Goal: Navigation & Orientation: Find specific page/section

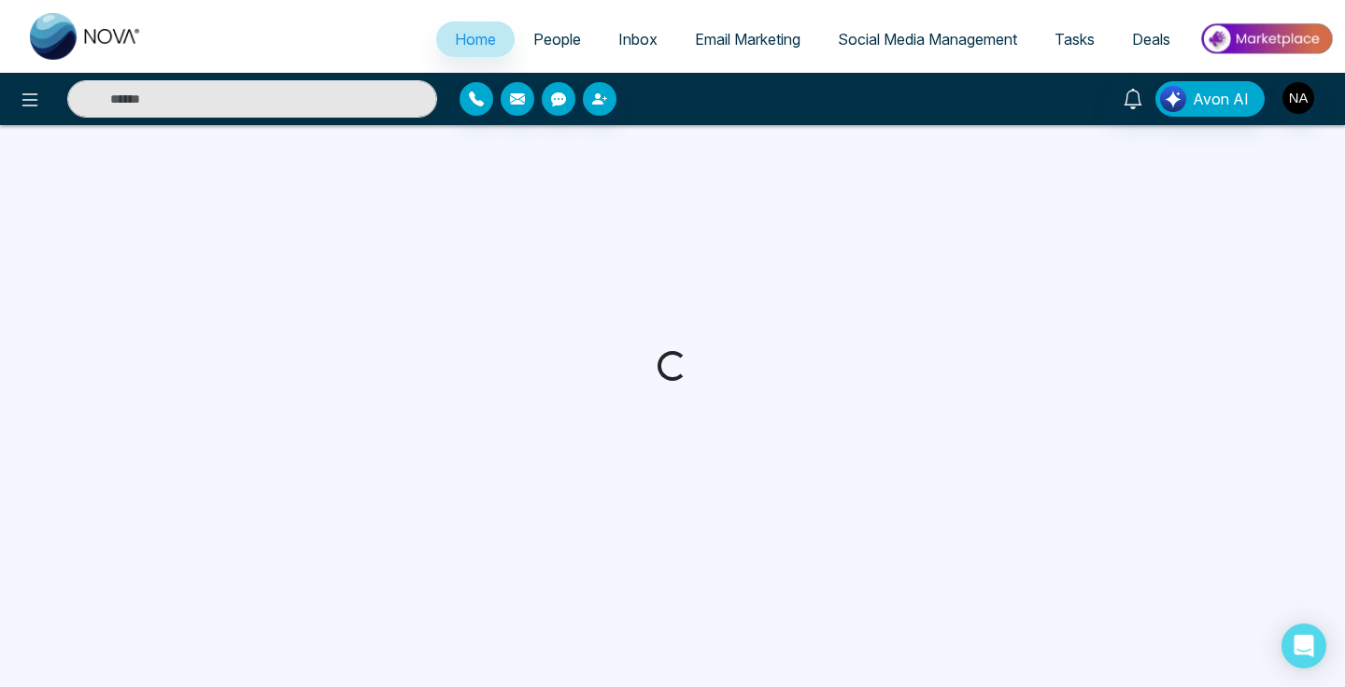
select select "*"
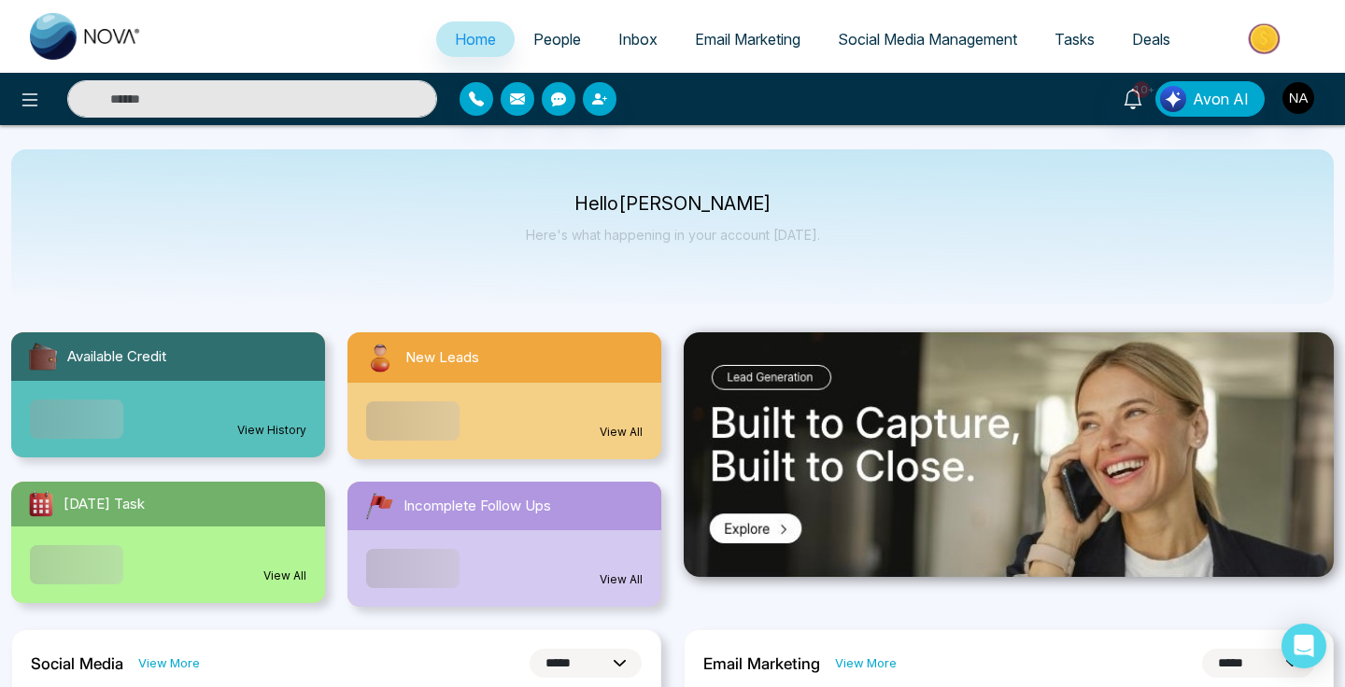
click at [701, 44] on span "Email Marketing" at bounding box center [748, 39] width 106 height 19
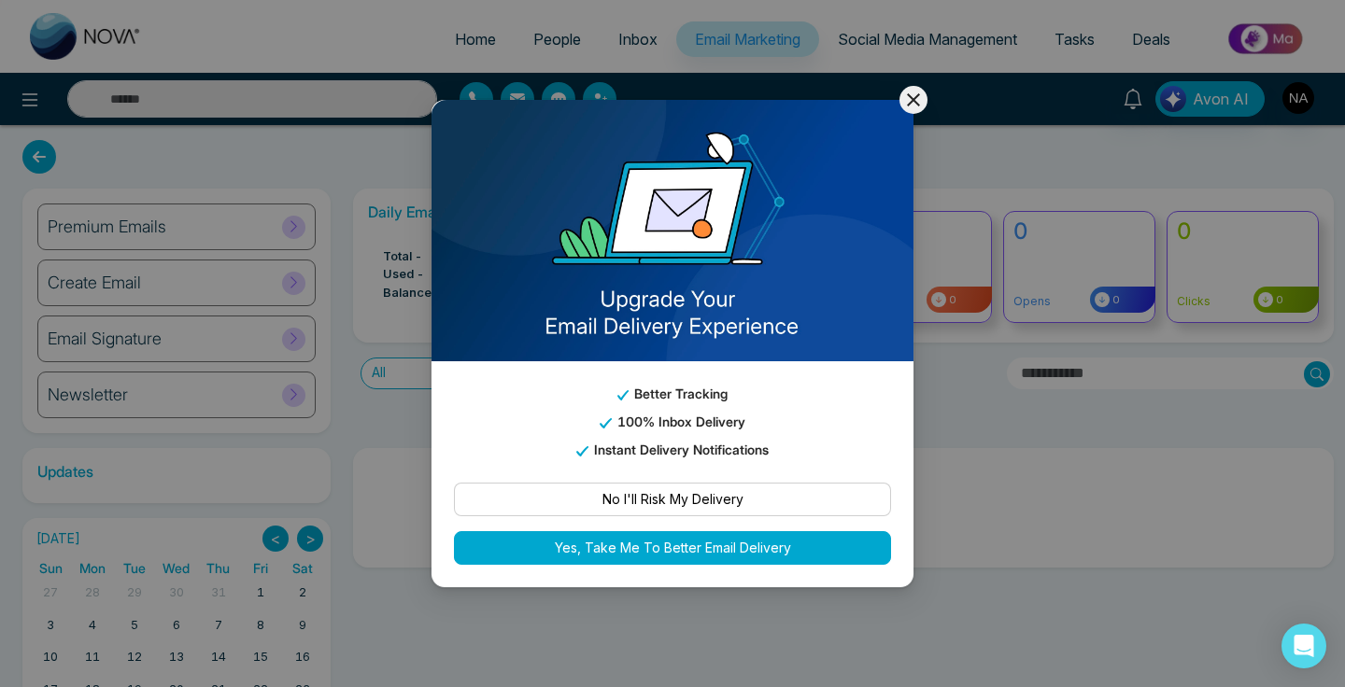
click at [905, 102] on icon at bounding box center [913, 100] width 22 height 22
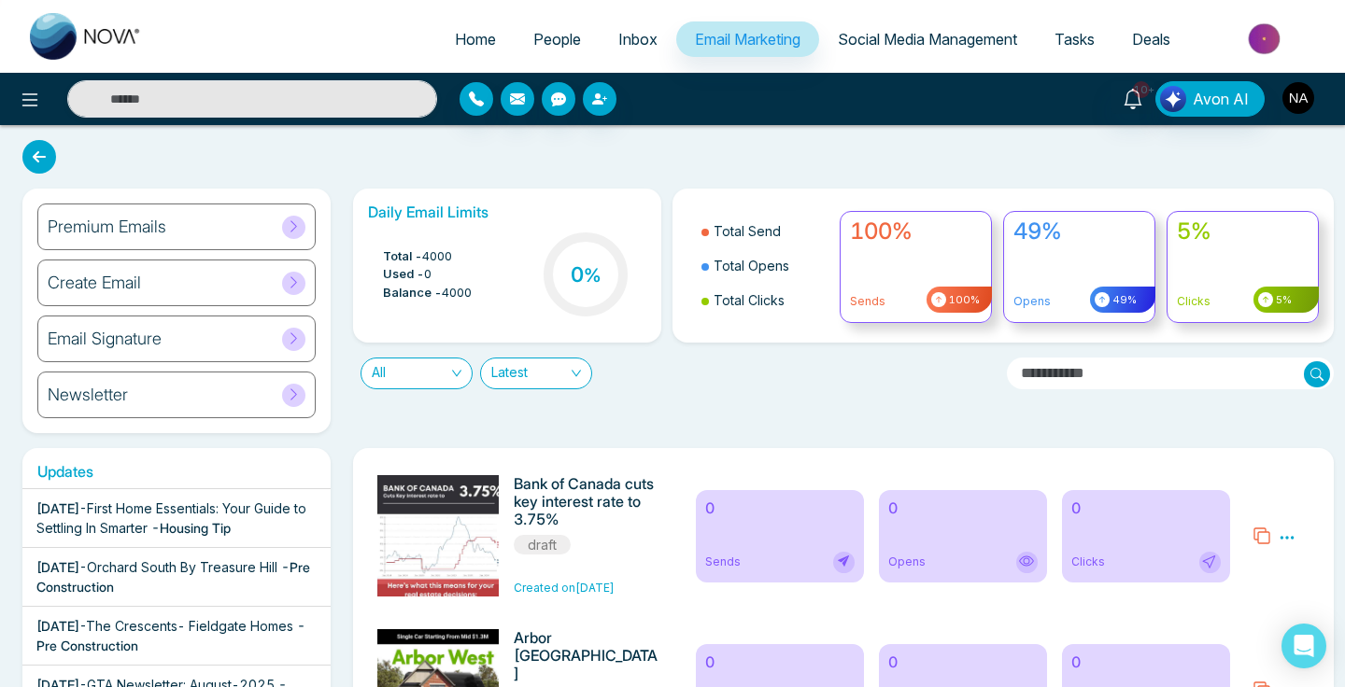
click at [1304, 97] on img "button" at bounding box center [1298, 98] width 32 height 32
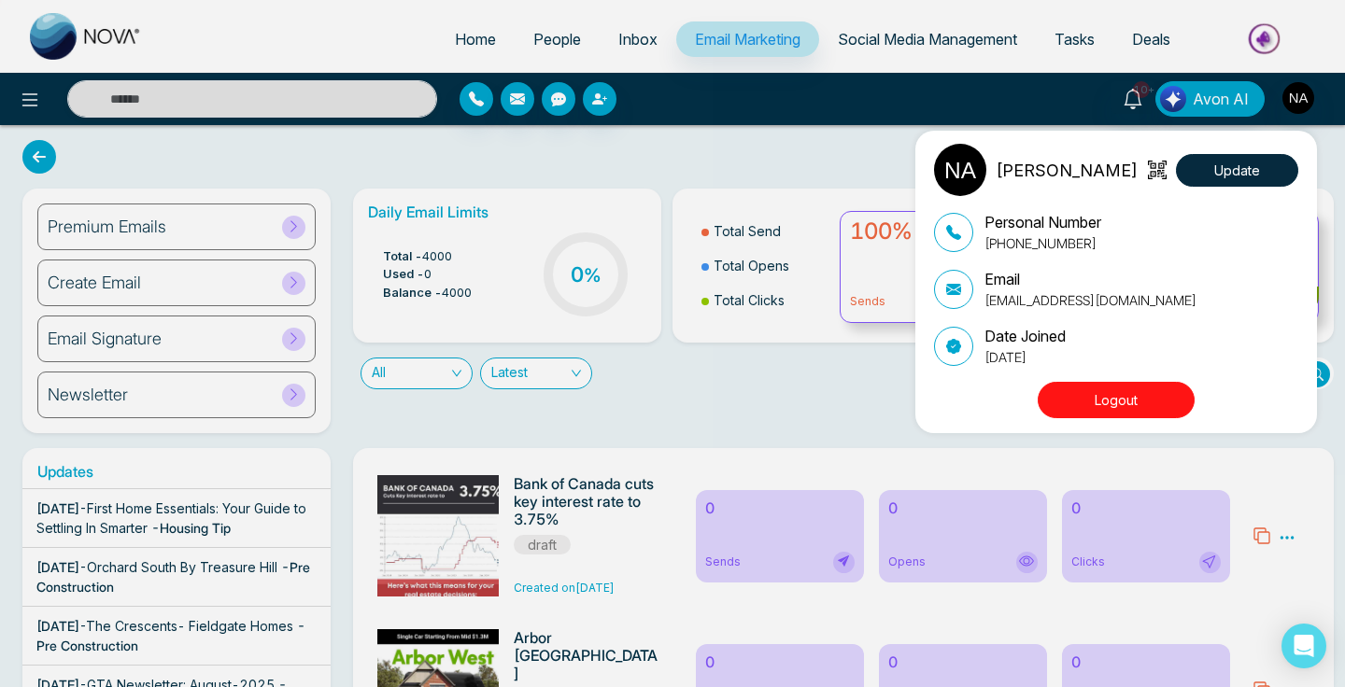
click at [1304, 97] on div "[PERSON_NAME] Update Personal Number [PHONE_NUMBER] Email [EMAIL_ADDRESS][DOMAI…" at bounding box center [672, 343] width 1345 height 687
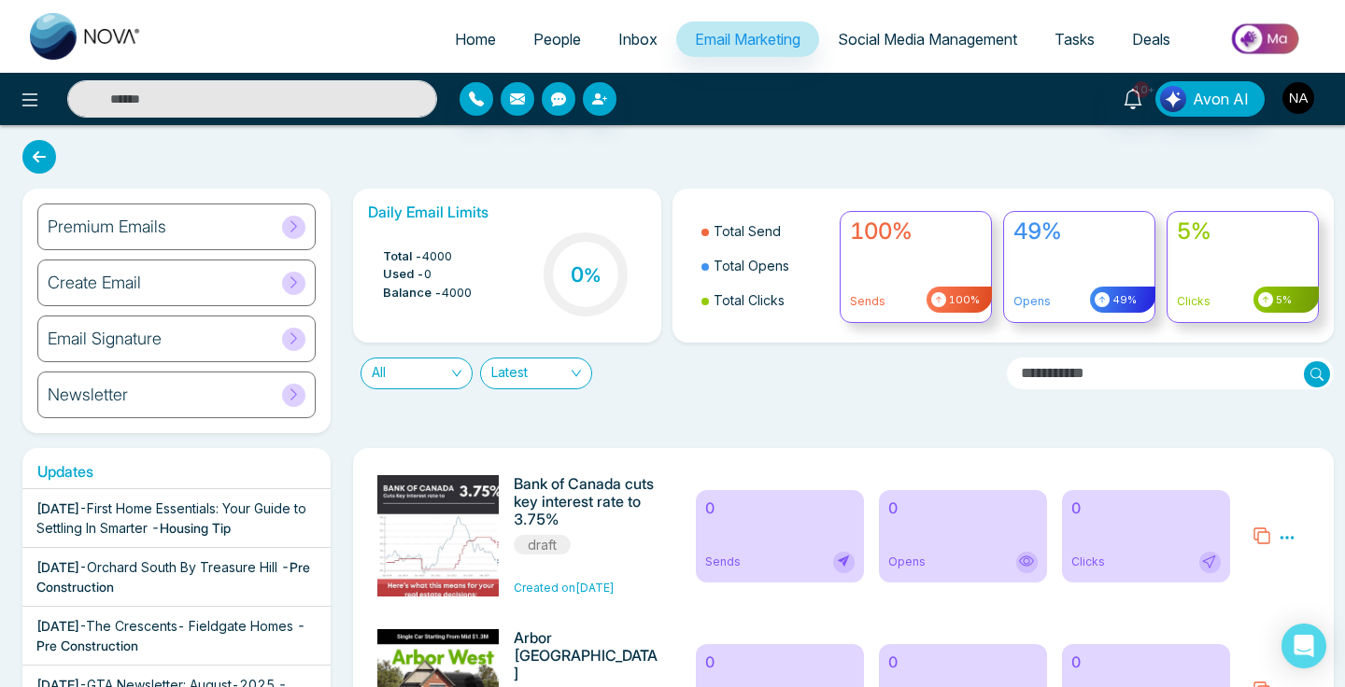
click at [1304, 97] on img "button" at bounding box center [1298, 98] width 32 height 32
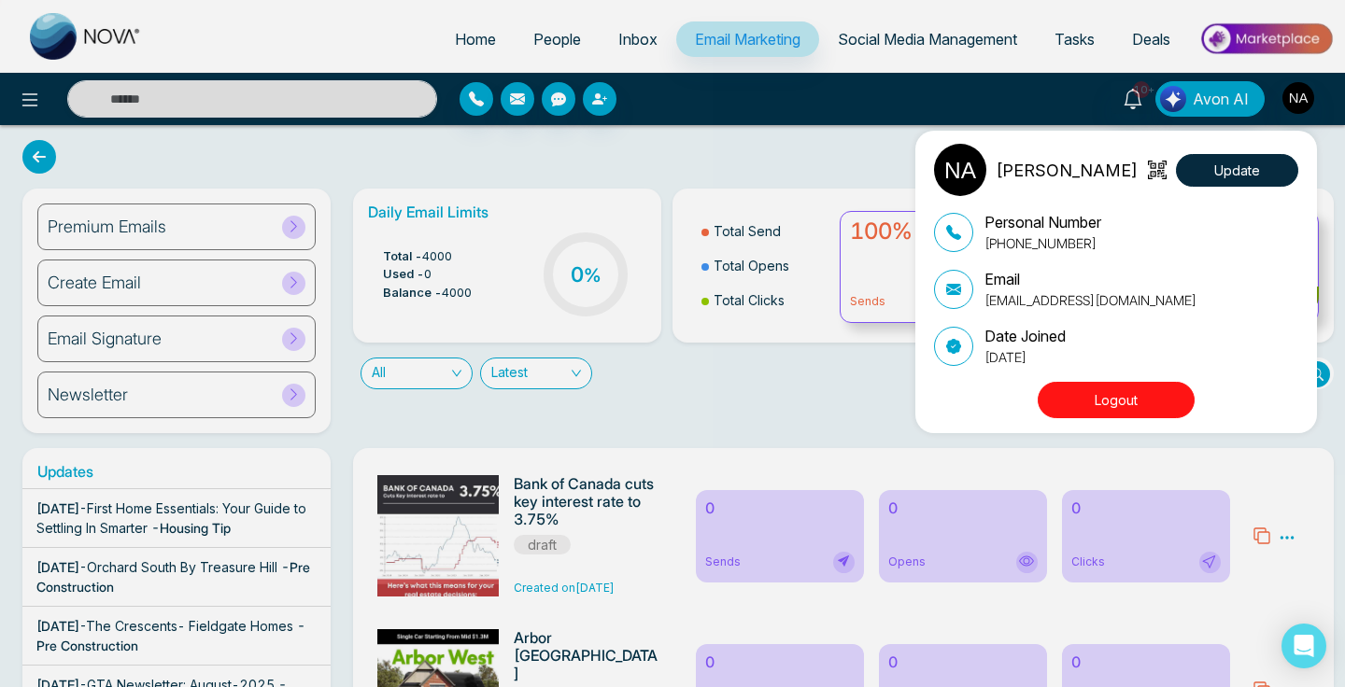
click at [1295, 99] on div "[PERSON_NAME] Update Personal Number [PHONE_NUMBER] Email [EMAIL_ADDRESS][DOMAI…" at bounding box center [672, 343] width 1345 height 687
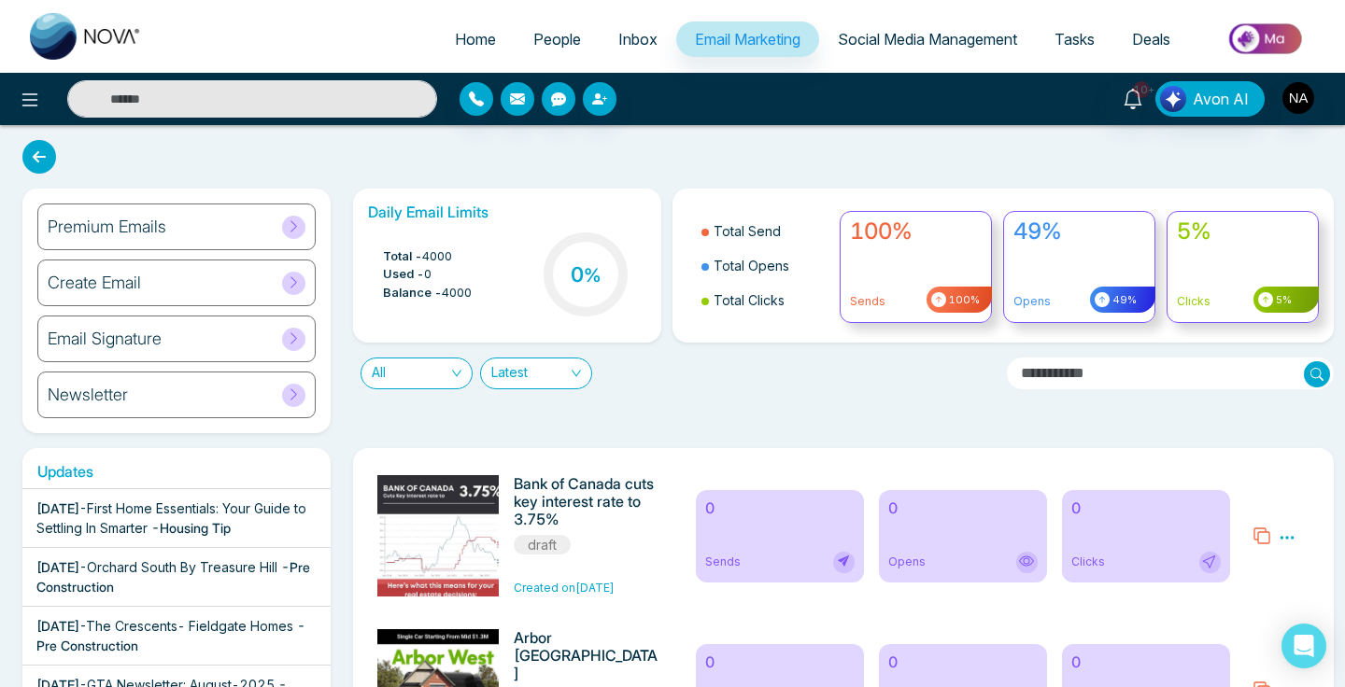
click at [549, 35] on span "People" at bounding box center [557, 39] width 48 height 19
